Goal: Task Accomplishment & Management: Manage account settings

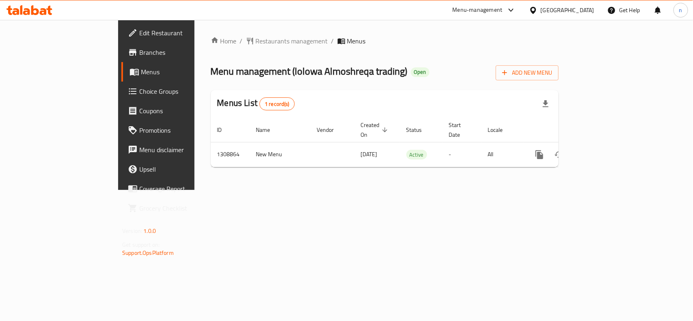
click at [139, 33] on span "Edit Restaurant" at bounding box center [183, 33] width 88 height 10
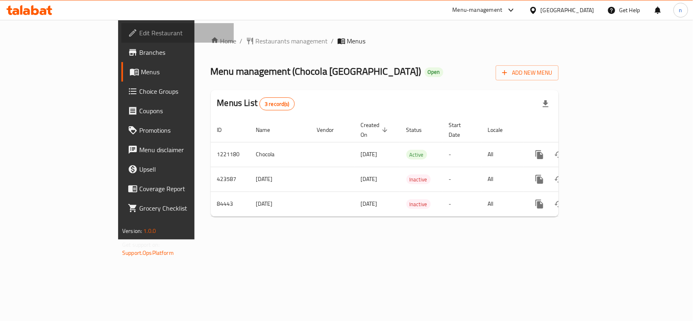
click at [139, 35] on span "Edit Restaurant" at bounding box center [183, 33] width 88 height 10
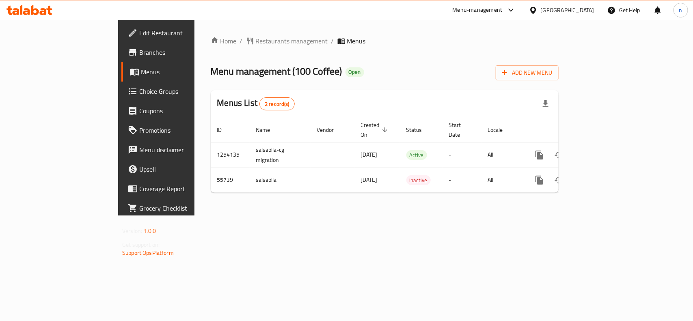
click at [121, 39] on link "Edit Restaurant" at bounding box center [177, 32] width 112 height 19
click at [121, 98] on link "Choice Groups" at bounding box center [177, 91] width 112 height 19
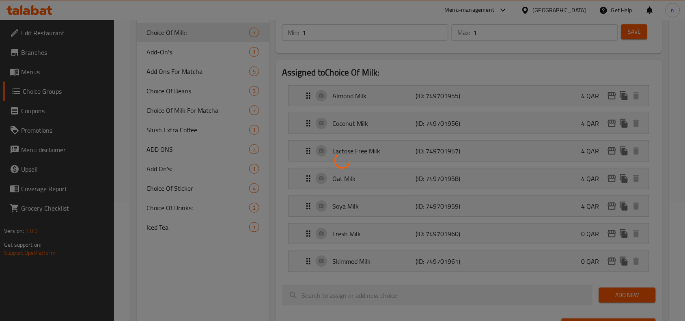
scroll to position [102, 0]
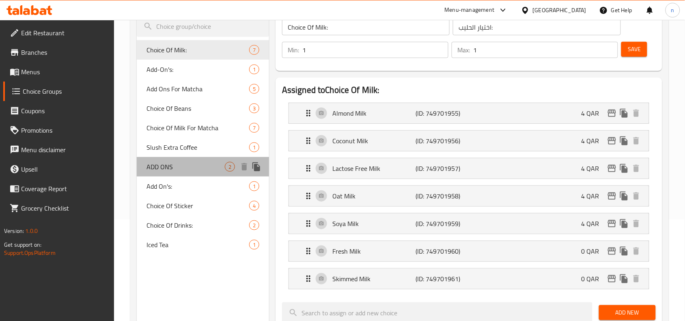
click at [158, 169] on span "ADD ONS" at bounding box center [186, 167] width 78 height 10
type input "ADD ONS"
type input "إضافات"
type input "0"
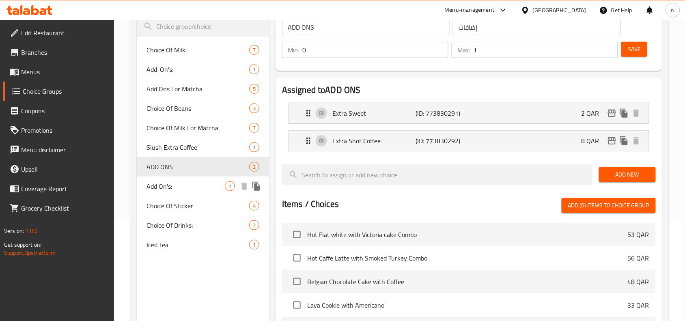
click at [155, 183] on span "Add On's:" at bounding box center [186, 187] width 78 height 10
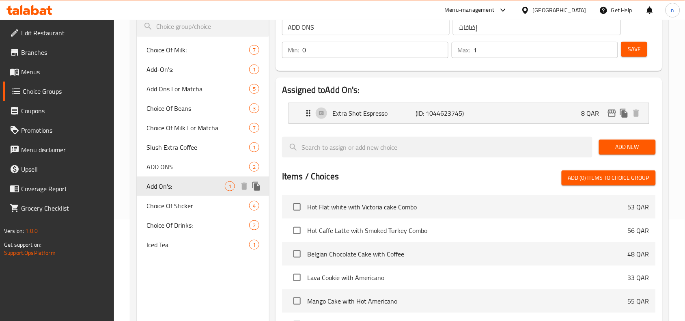
type input "Add On's:"
type input "الإضافات:"
click at [153, 214] on div "Choice Of Sticker 4" at bounding box center [203, 205] width 132 height 19
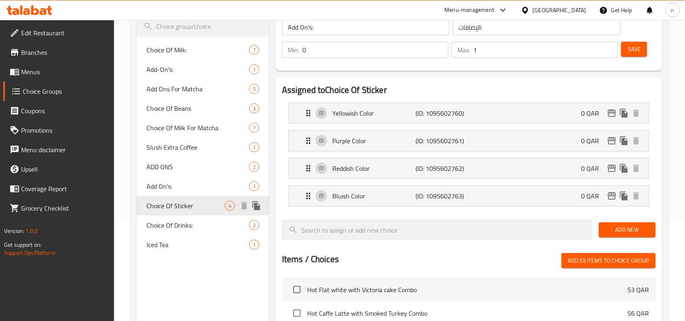
type input "Choice Of Sticker"
type input "اختيار الملصق"
type input "1"
click at [153, 225] on span "Choice Of Drinks:" at bounding box center [186, 226] width 78 height 10
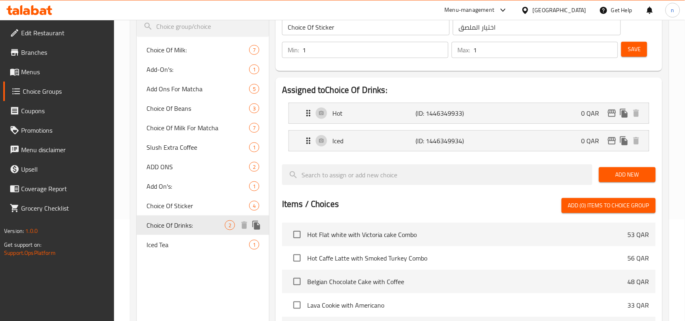
type input "Choice Of Drinks:"
type input "اختيار مشروبات:"
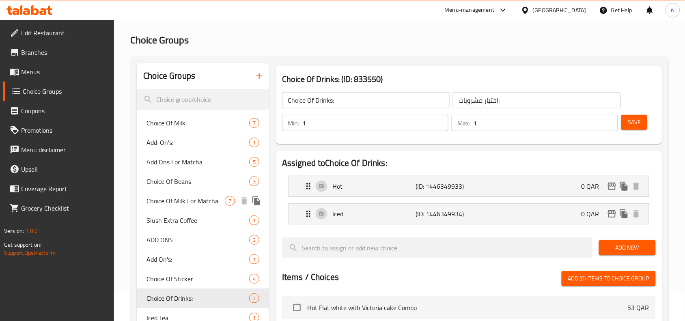
scroll to position [51, 0]
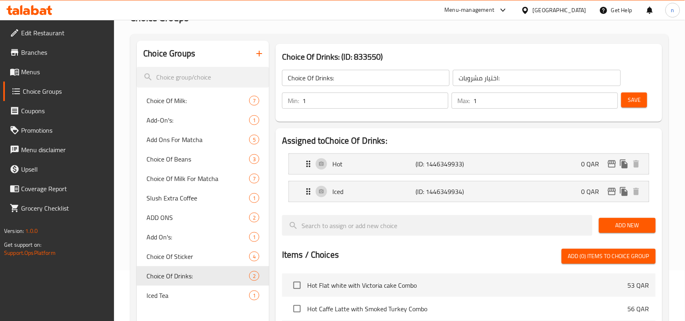
click at [309, 35] on div "Choice Groups Choice Of Milk: 7 Add-On's: 1 Add Ons For Matcha 5 Choice Of Bean…" at bounding box center [399, 285] width 539 height 502
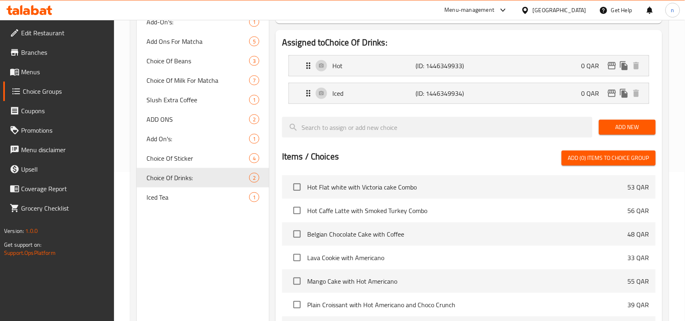
scroll to position [152, 0]
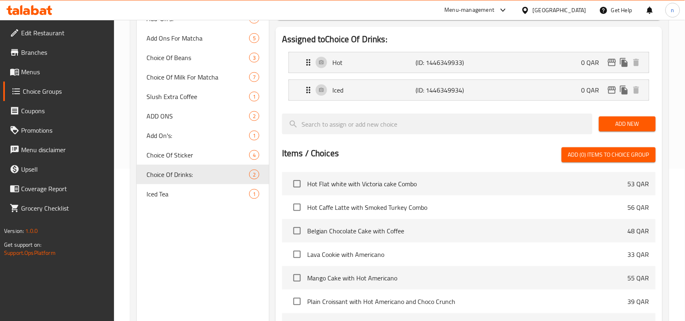
click at [232, 246] on div "Choice Groups Choice Of Milk: 7 Add-On's: 1 Add Ons For Matcha 5 Choice Of Bean…" at bounding box center [203, 183] width 132 height 489
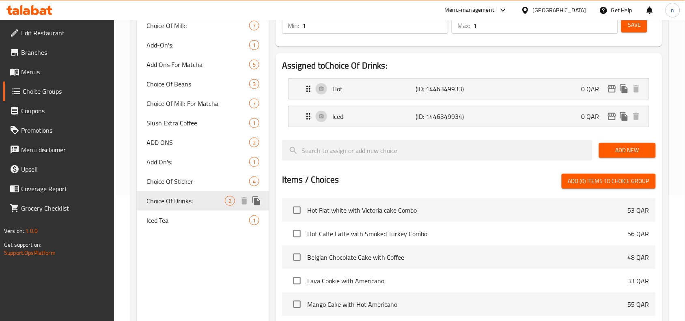
scroll to position [102, 0]
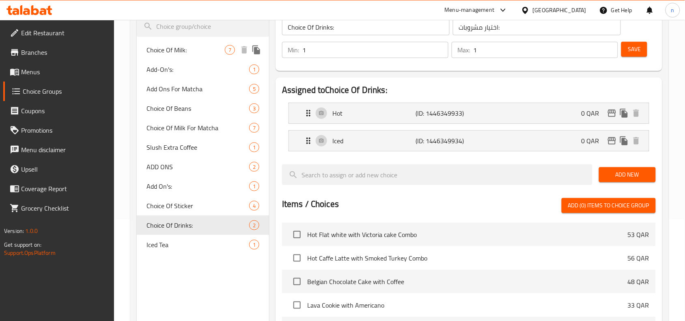
click at [181, 48] on span "Choice Of Milk:" at bounding box center [186, 50] width 78 height 10
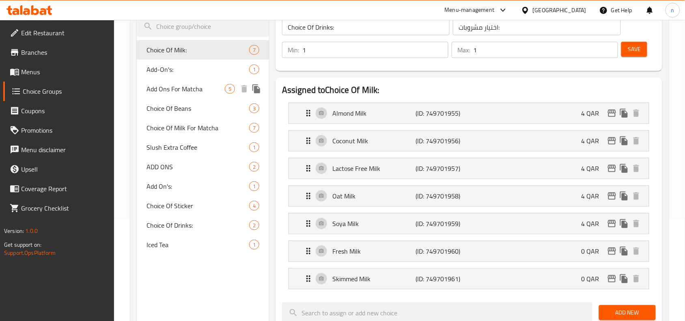
type input "Choice Of Milk:"
type input "اختيار الحليب:"
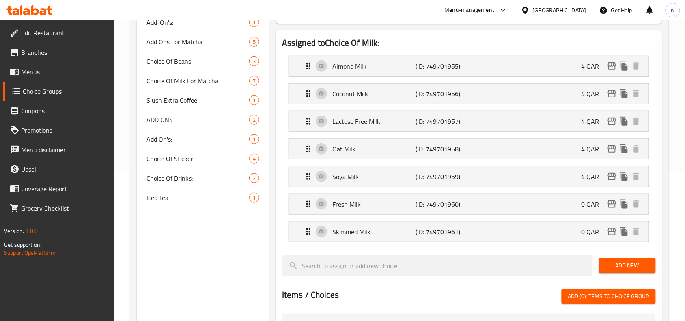
scroll to position [117, 0]
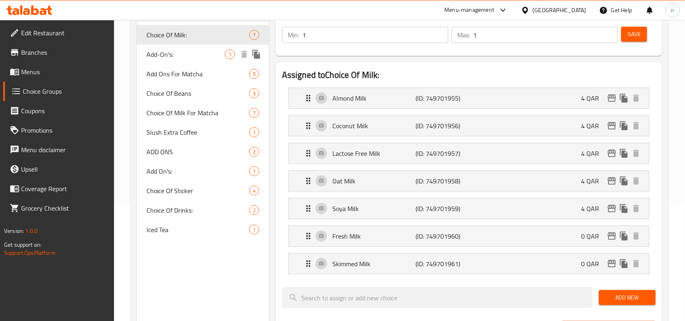
click at [177, 55] on span "Add-On's:" at bounding box center [186, 55] width 78 height 10
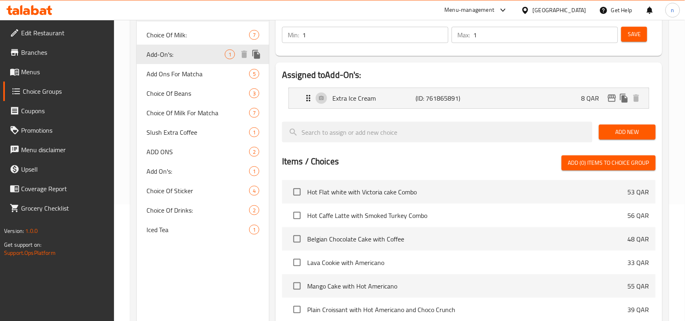
type input "Add-On's:"
type input "اضافات:"
type input "0"
click at [193, 69] on span "Add Ons For Matcha" at bounding box center [186, 74] width 78 height 10
type input "Add Ons For Matcha"
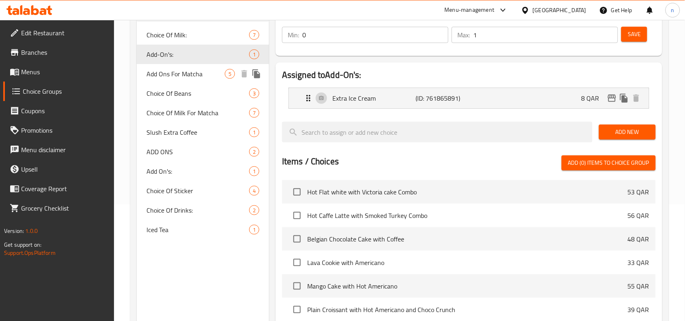
type input "إضافات الماتشا"
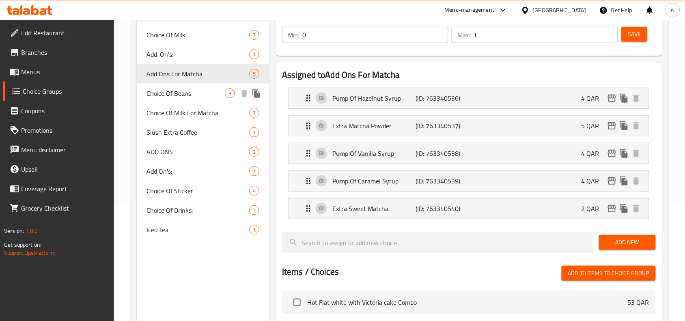
click at [186, 99] on div "Choice Of Beans 3" at bounding box center [203, 93] width 132 height 19
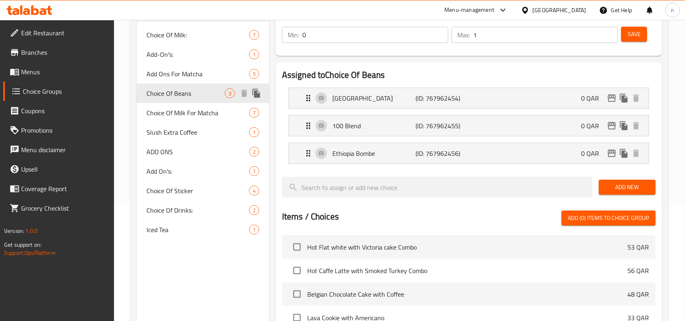
type input "Choice Of Beans"
type input "اختيار الحبوب"
type input "1"
click at [186, 110] on span "Choice Of Milk For Matcha" at bounding box center [186, 113] width 78 height 10
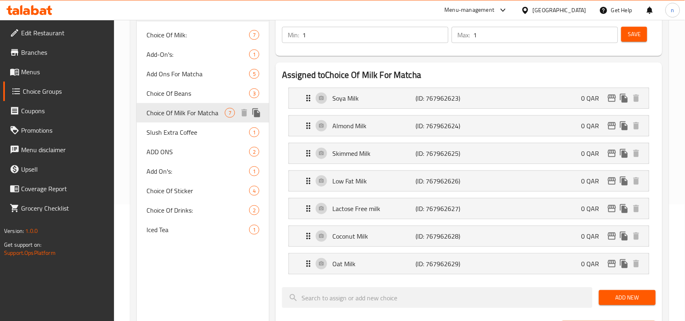
type input "Choice Of Milk For Matcha"
type input "اختيار الحليب للماتشا"
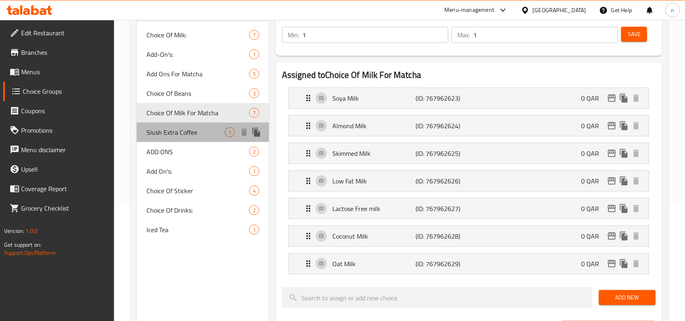
click at [189, 136] on span "Slush Extra Coffee" at bounding box center [186, 133] width 78 height 10
type input "Slush Extra Coffee"
type input "قهوة سلاش اكسترا"
type input "0"
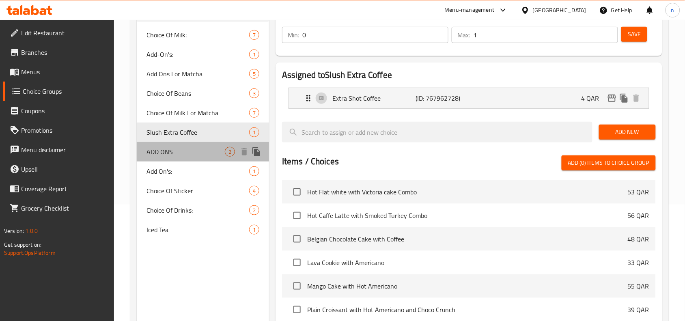
click at [184, 154] on span "ADD ONS" at bounding box center [186, 152] width 78 height 10
type input "ADD ONS"
type input "إضافات"
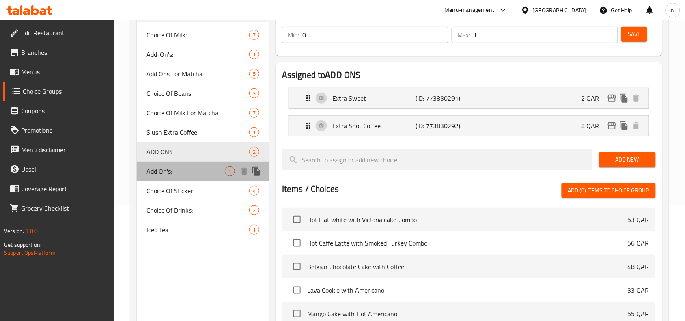
click at [184, 173] on span "Add On's:" at bounding box center [186, 171] width 78 height 10
type input "Add On's:"
type input "الإضافات:"
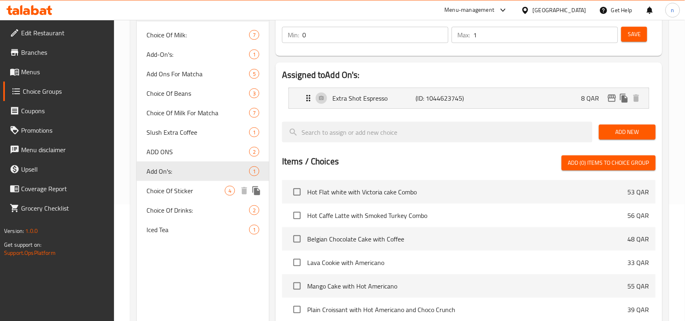
click at [184, 192] on span "Choice Of Sticker" at bounding box center [186, 191] width 78 height 10
type input "Choice Of Sticker"
type input "اختيار الملصق"
type input "1"
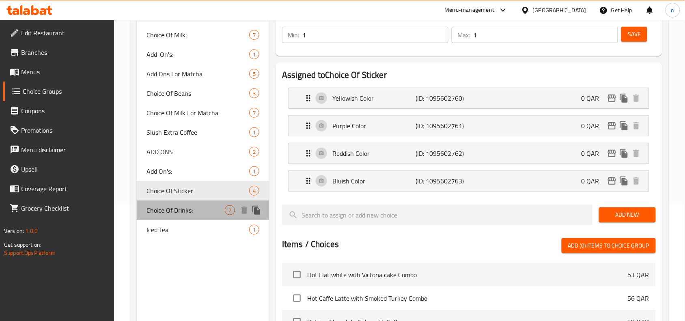
click at [184, 213] on span "Choice Of Drinks:" at bounding box center [186, 210] width 78 height 10
type input "Choice Of Drinks:"
type input "اختيار مشروبات:"
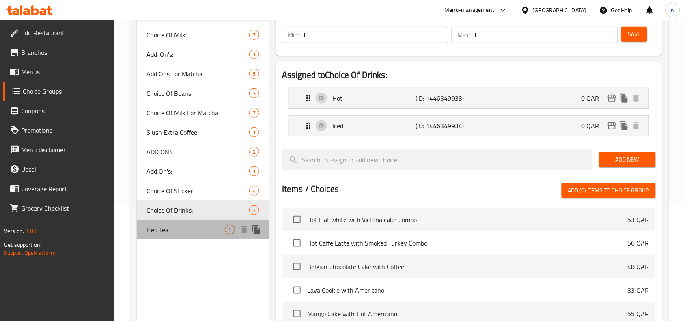
click at [184, 227] on span "Iced Tea" at bounding box center [186, 230] width 78 height 10
type input "Iced Tea"
type input "إس تي"
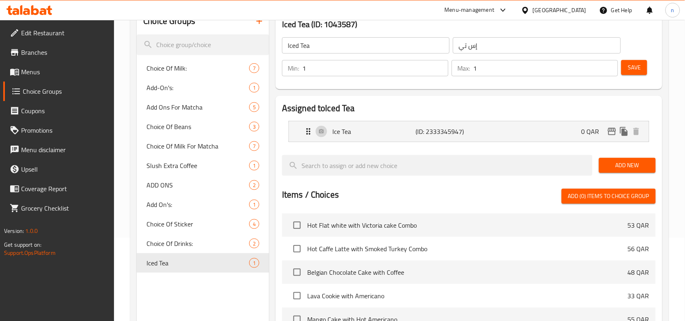
scroll to position [66, 0]
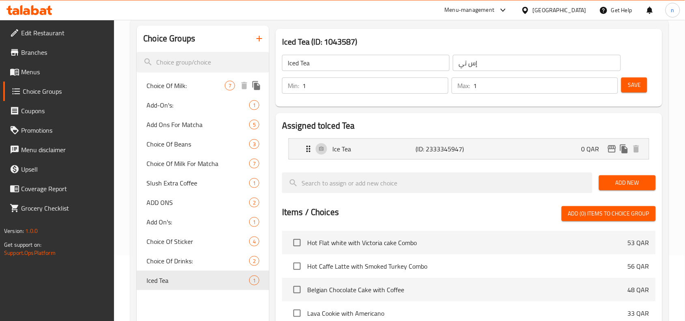
click at [204, 86] on span "Choice Of Milk:" at bounding box center [186, 86] width 78 height 10
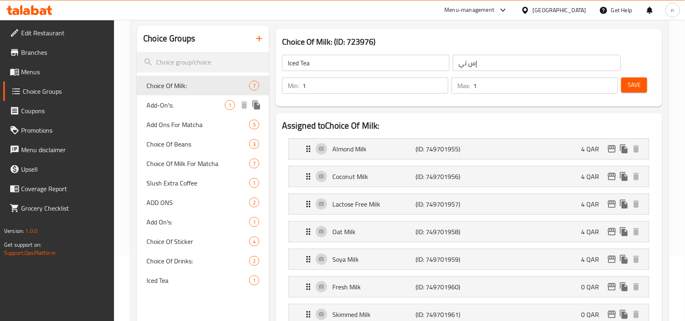
type input "Choice Of Milk:"
type input "اختيار الحليب:"
click at [191, 178] on span "Slush Extra Coffee" at bounding box center [186, 183] width 78 height 10
type input "Slush Extra Coffee"
type input "قهوة سلاش اكسترا"
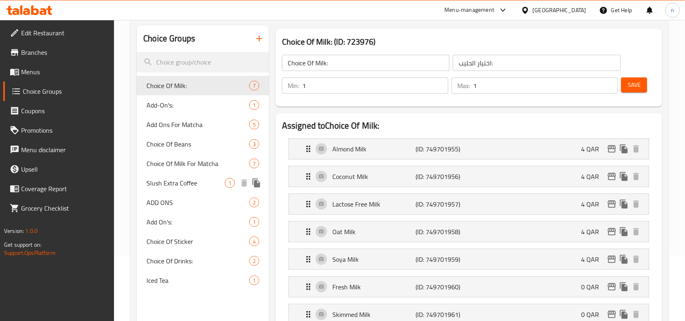
type input "0"
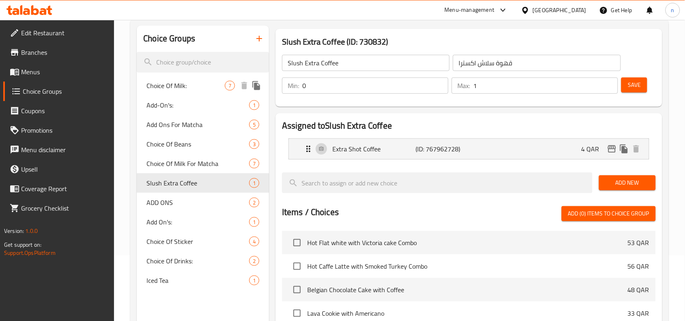
click at [182, 90] on span "Choice Of Milk:" at bounding box center [186, 86] width 78 height 10
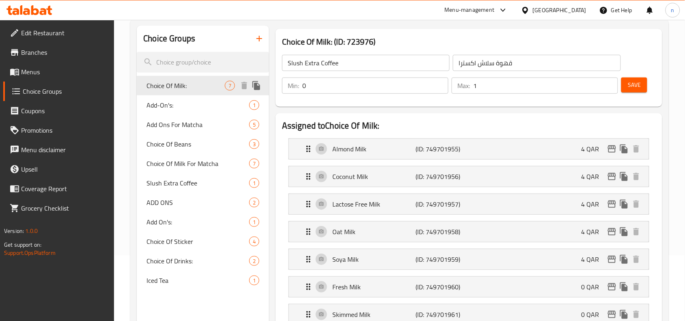
type input "Choice Of Milk:"
type input "اختيار الحليب:"
type input "1"
click at [171, 279] on span "Iced Tea" at bounding box center [186, 281] width 78 height 10
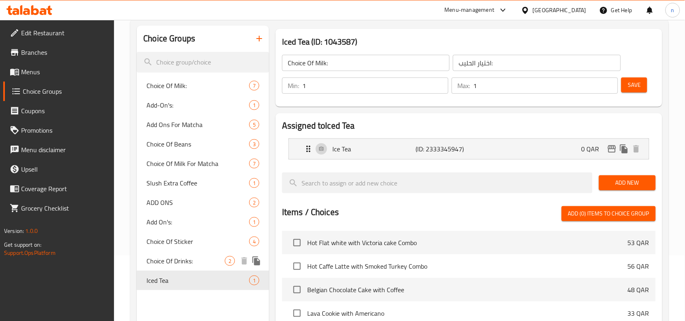
type input "Iced Tea"
type input "إس تي"
click at [308, 151] on icon "Expand" at bounding box center [309, 149] width 4 height 6
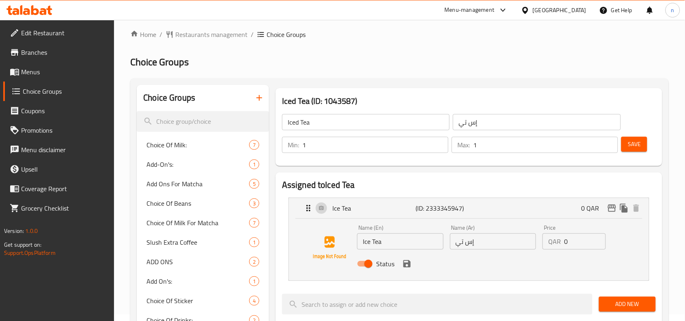
scroll to position [0, 0]
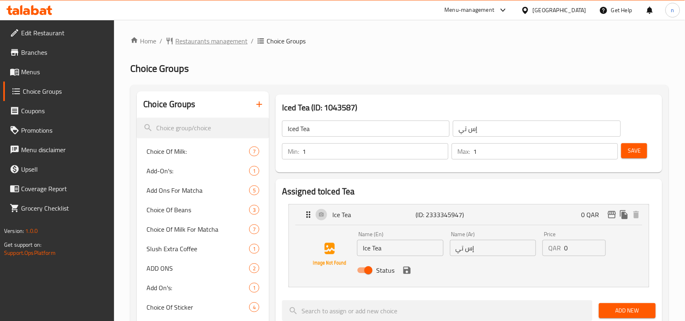
click at [207, 42] on span "Restaurants management" at bounding box center [211, 41] width 72 height 10
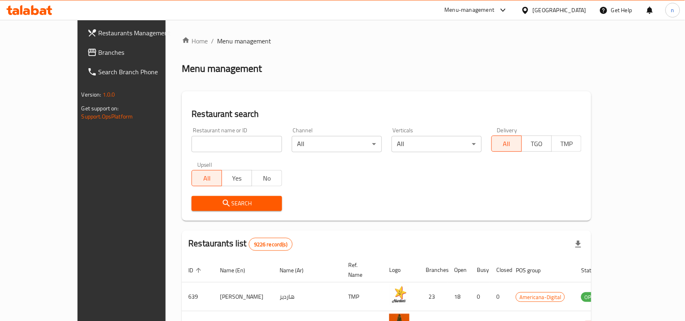
click at [99, 54] on span "Branches" at bounding box center [142, 53] width 87 height 10
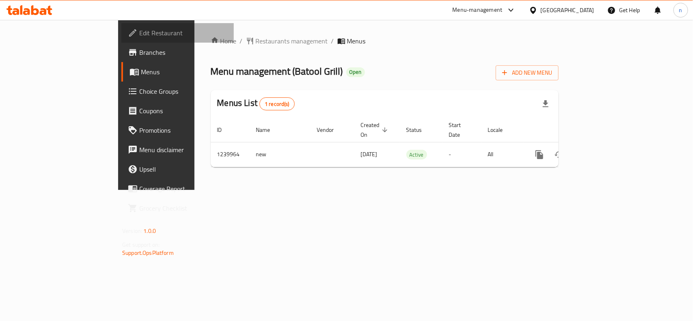
click at [139, 31] on span "Edit Restaurant" at bounding box center [183, 33] width 88 height 10
click at [139, 93] on span "Choice Groups" at bounding box center [183, 91] width 88 height 10
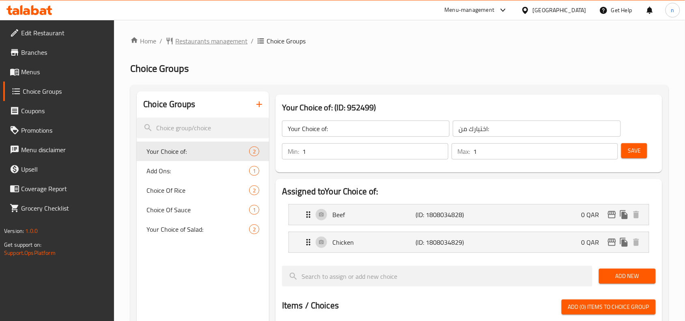
click at [199, 37] on span "Restaurants management" at bounding box center [211, 41] width 72 height 10
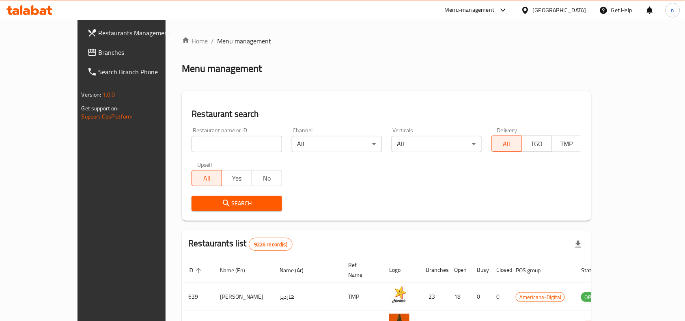
click at [81, 58] on link "Branches" at bounding box center [136, 52] width 111 height 19
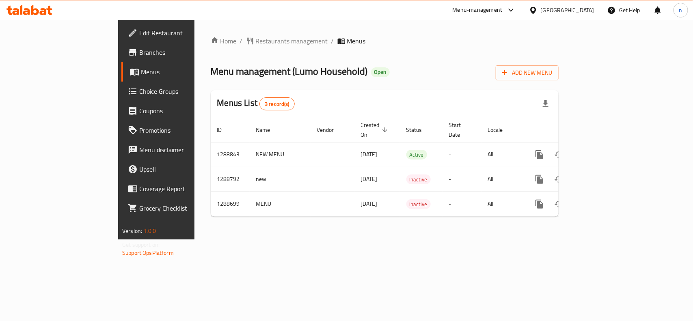
click at [139, 35] on span "Edit Restaurant" at bounding box center [183, 33] width 88 height 10
